Goal: Information Seeking & Learning: Learn about a topic

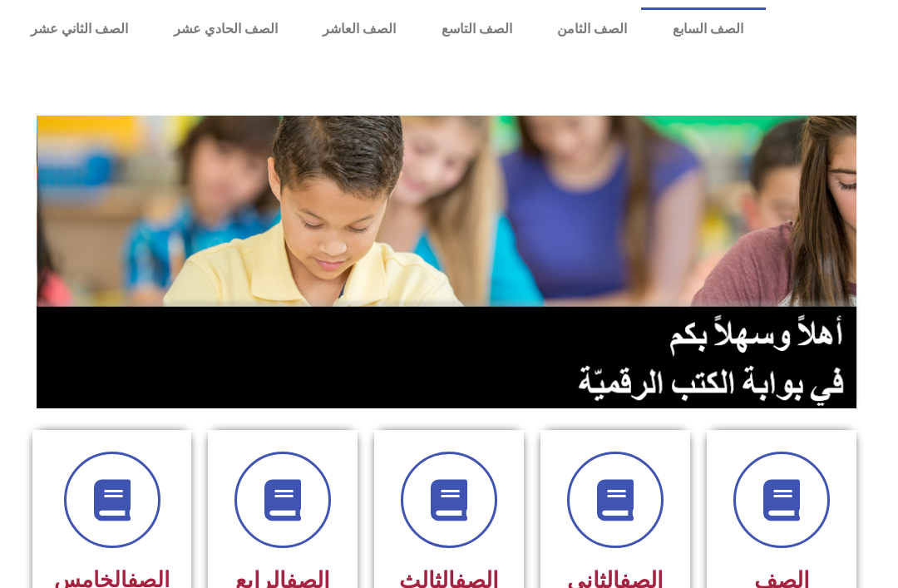
scroll to position [41, 0]
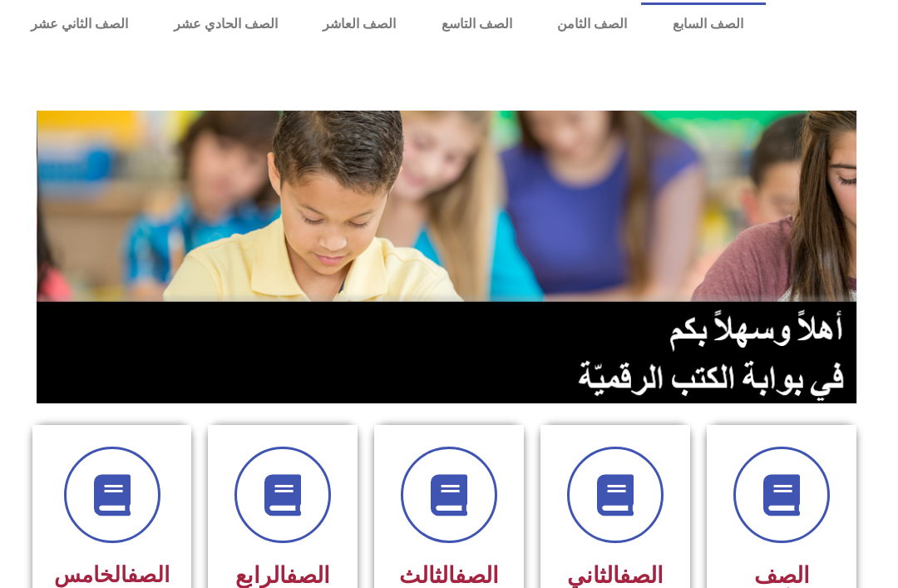
click at [0, 0] on link "الصف الثامن" at bounding box center [0, 0] width 0 height 0
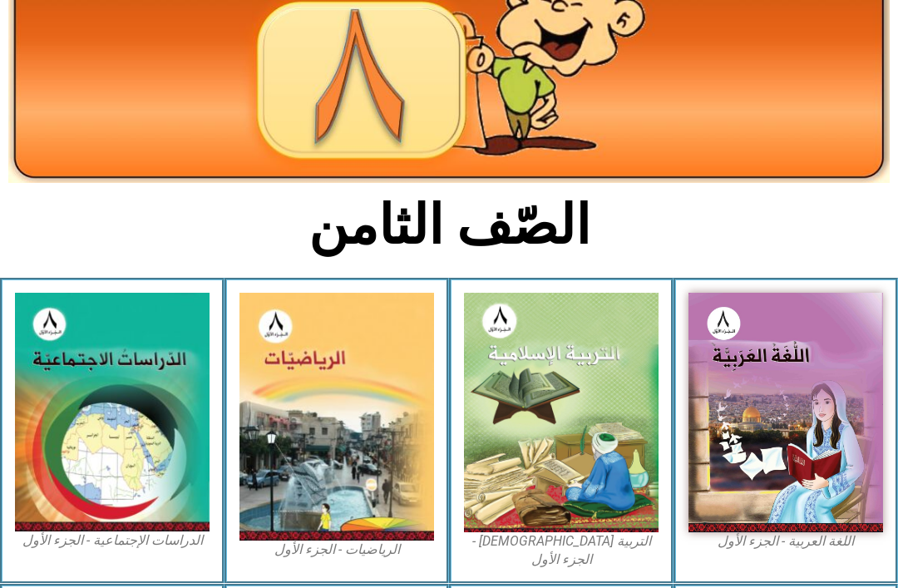
scroll to position [195, 0]
click at [545, 353] on img at bounding box center [561, 412] width 195 height 239
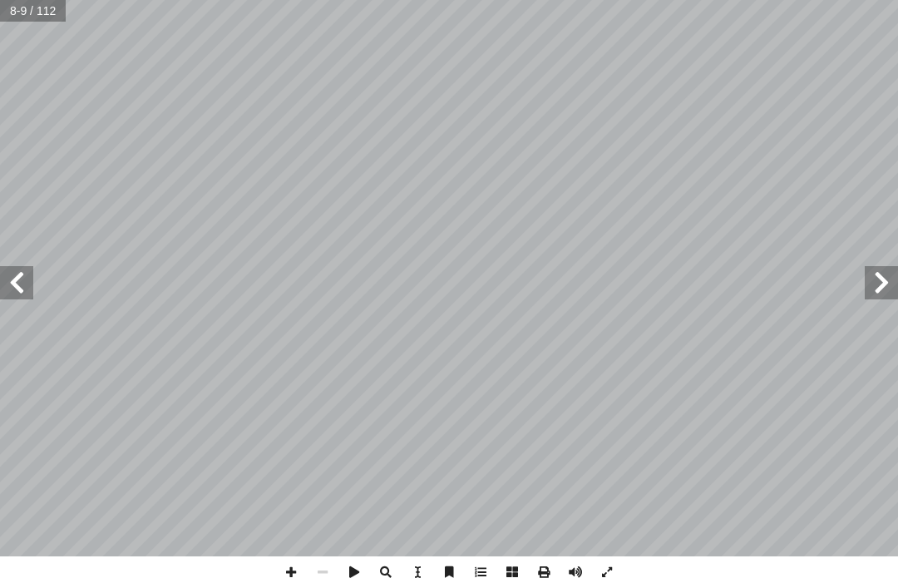
click at [879, 266] on span at bounding box center [881, 282] width 33 height 33
click at [871, 290] on span at bounding box center [881, 282] width 33 height 33
click at [874, 280] on span at bounding box center [881, 282] width 33 height 33
click at [879, 267] on span at bounding box center [881, 282] width 33 height 33
